Goal: Task Accomplishment & Management: Use online tool/utility

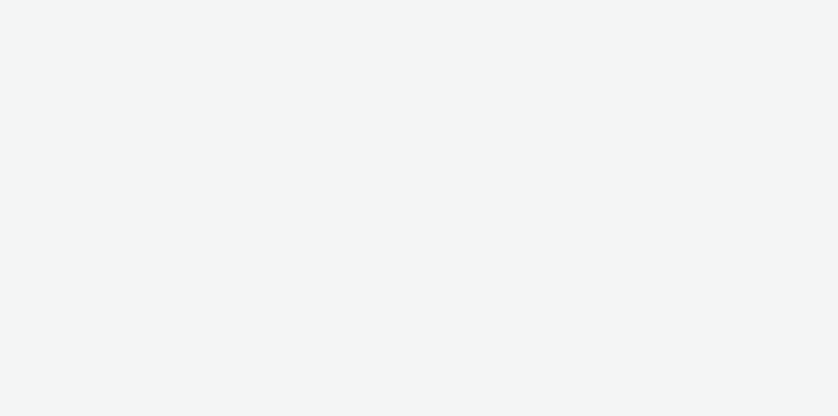
select select "11a7df10-284f-415c-b52a-427acf4c31ae"
